Goal: Information Seeking & Learning: Learn about a topic

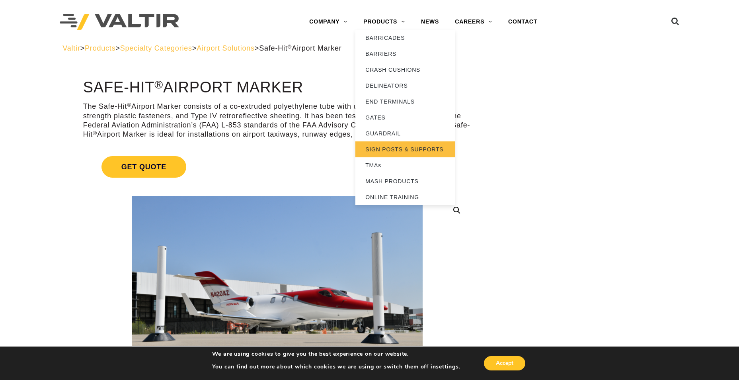
click at [422, 154] on link "SIGN POSTS & SUPPORTS" at bounding box center [406, 149] width 100 height 16
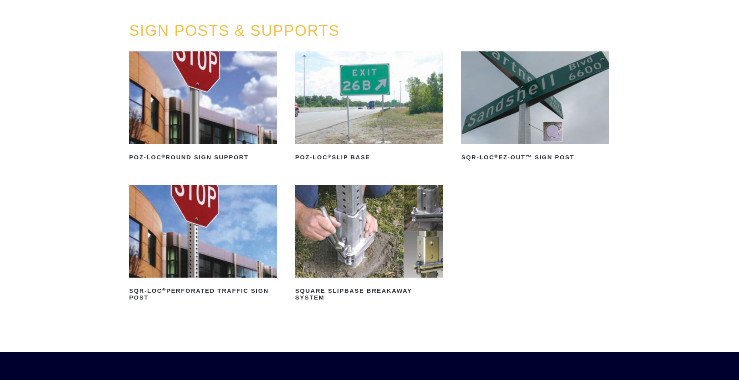
scroll to position [159, 0]
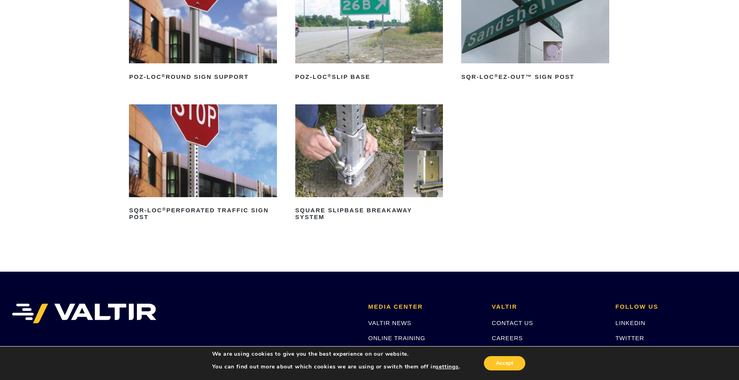
click at [356, 129] on img at bounding box center [369, 150] width 148 height 92
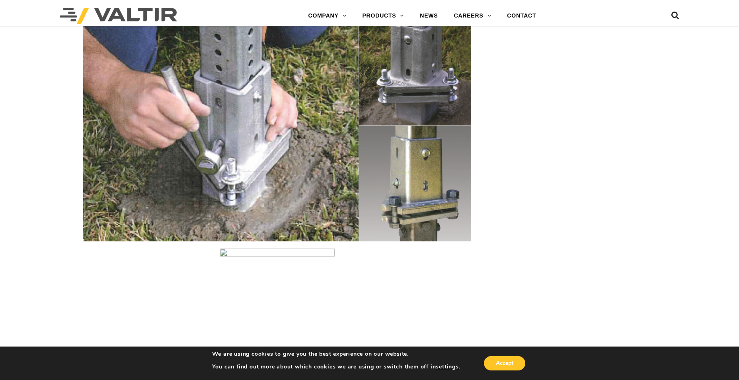
scroll to position [1035, 0]
